Goal: Transaction & Acquisition: Purchase product/service

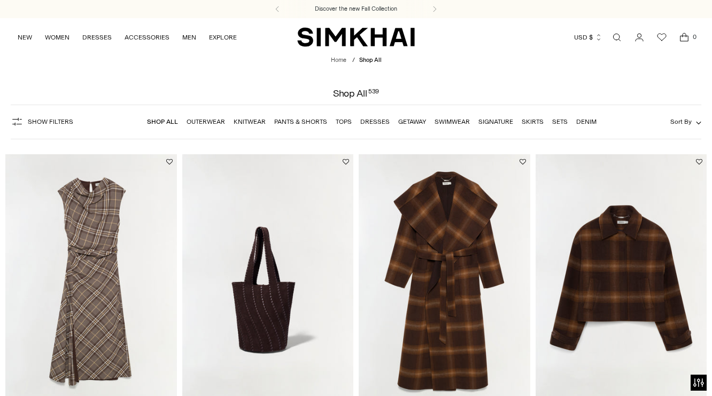
click at [381, 126] on link "Dresses" at bounding box center [374, 121] width 29 height 7
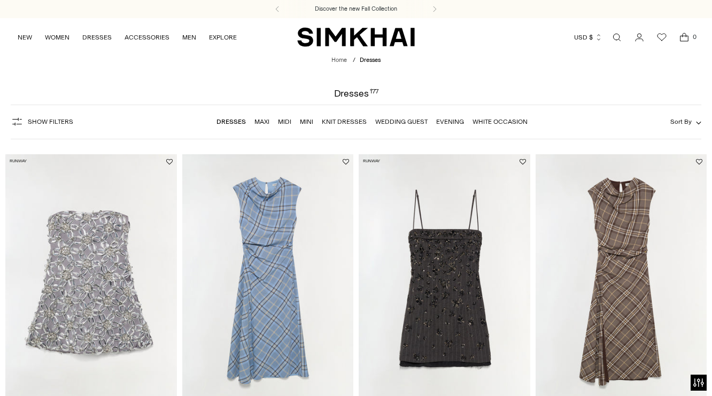
scroll to position [4, 0]
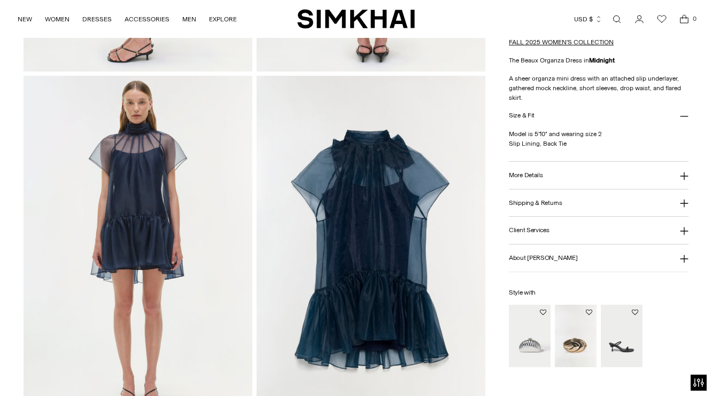
scroll to position [717, 0]
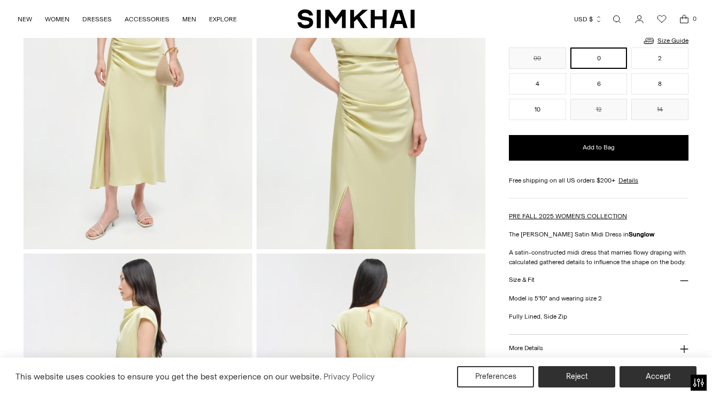
scroll to position [194, 0]
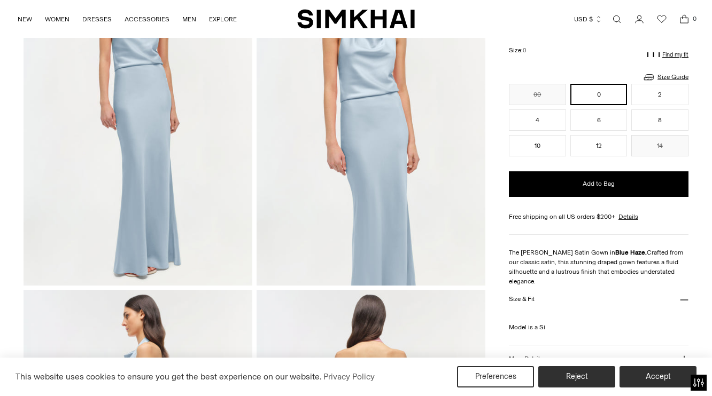
scroll to position [292, 0]
